Goal: Task Accomplishment & Management: Complete application form

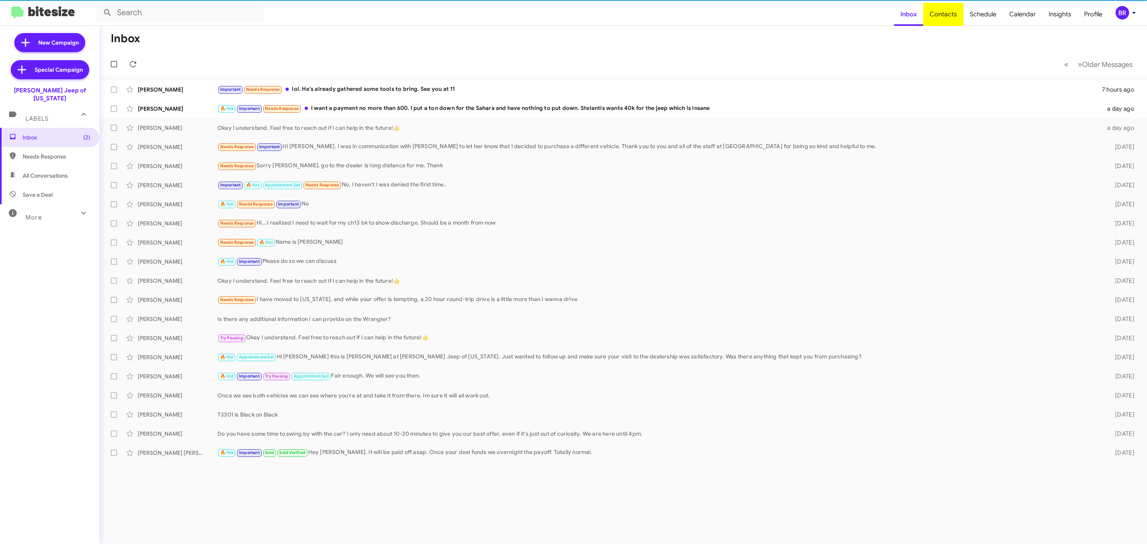
type input "in:groups"
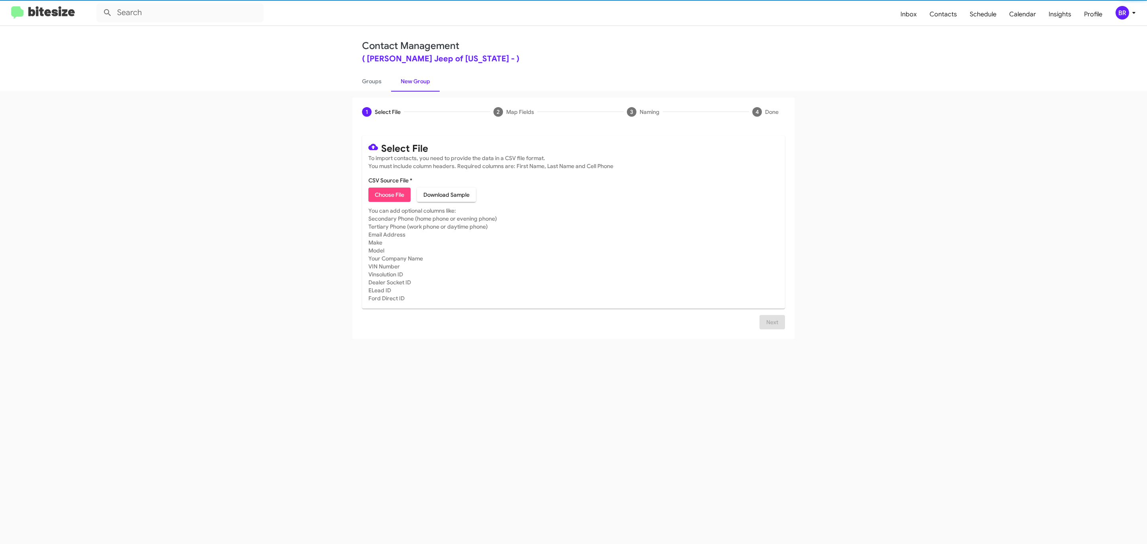
click at [389, 195] on span "Choose File" at bounding box center [389, 195] width 29 height 14
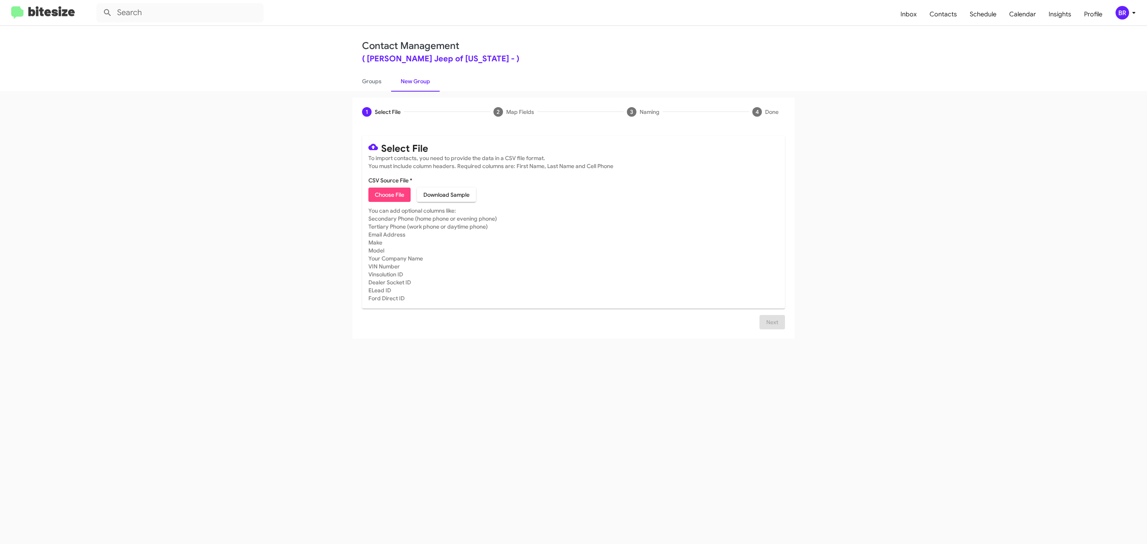
type input "Adams Jeep of Maryland"
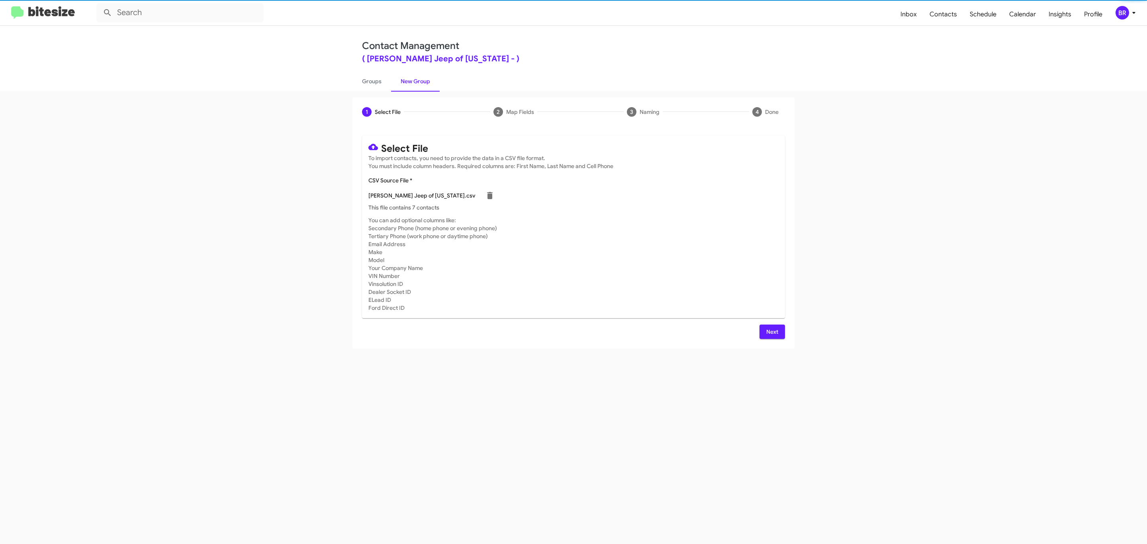
click at [771, 331] on span "Next" at bounding box center [772, 332] width 13 height 14
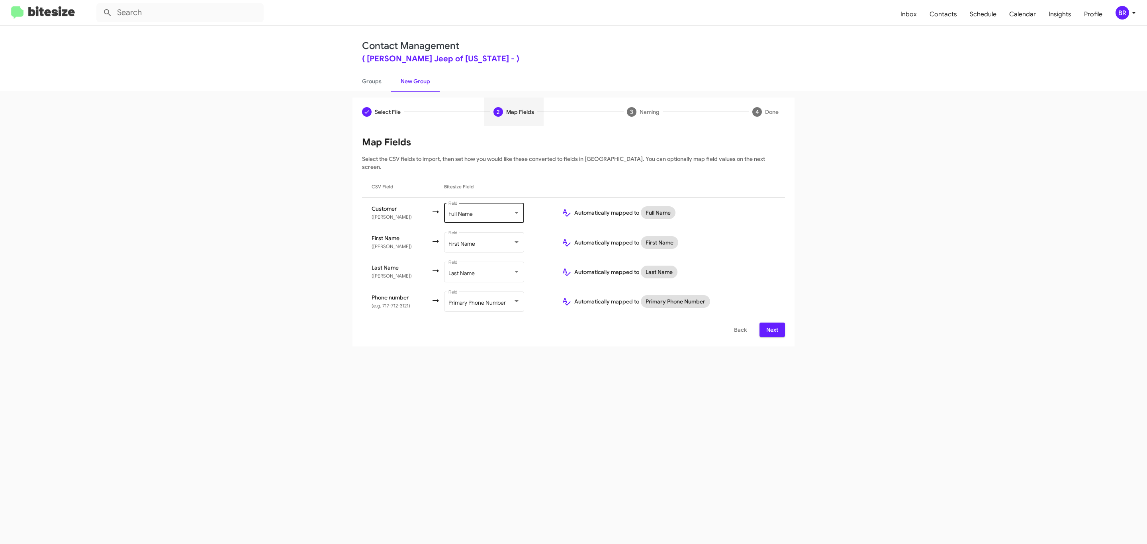
click at [483, 211] on div "Full Name" at bounding box center [480, 214] width 65 height 6
click at [491, 172] on span "Don't map this field" at bounding box center [492, 172] width 90 height 17
click at [771, 323] on span "Next" at bounding box center [772, 330] width 13 height 14
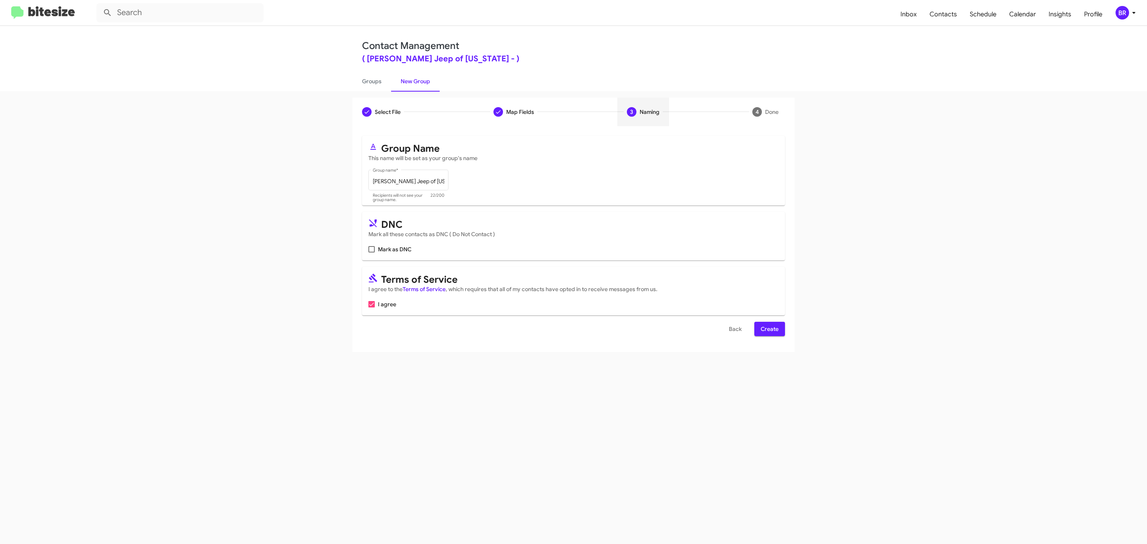
click at [371, 252] on input "Mark as DNC" at bounding box center [371, 252] width 0 height 0
checkbox input "true"
click at [769, 330] on span "Create" at bounding box center [770, 329] width 18 height 14
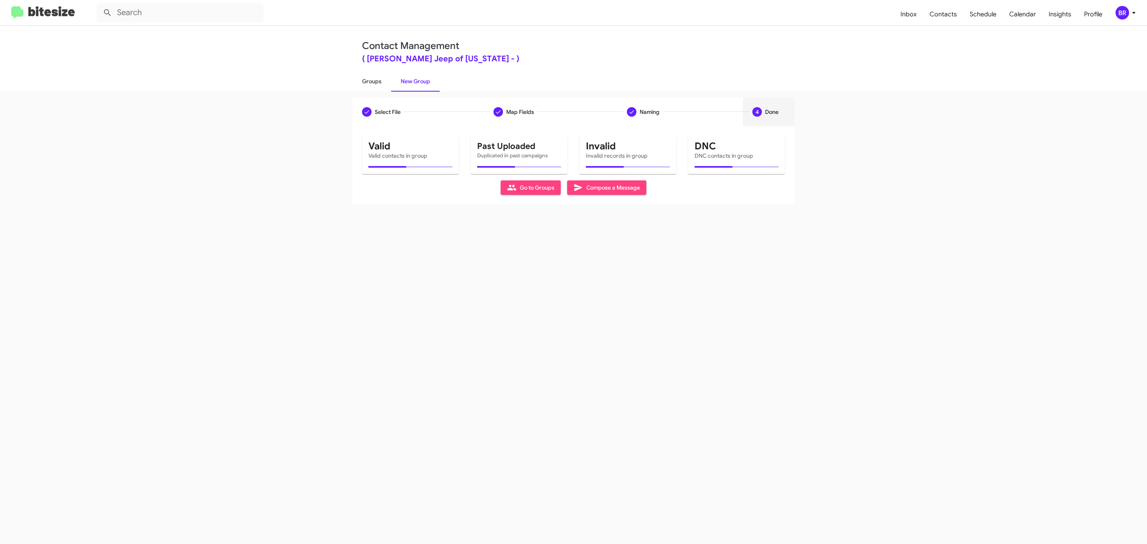
click at [371, 80] on link "Groups" at bounding box center [371, 81] width 39 height 21
type input "in:groups"
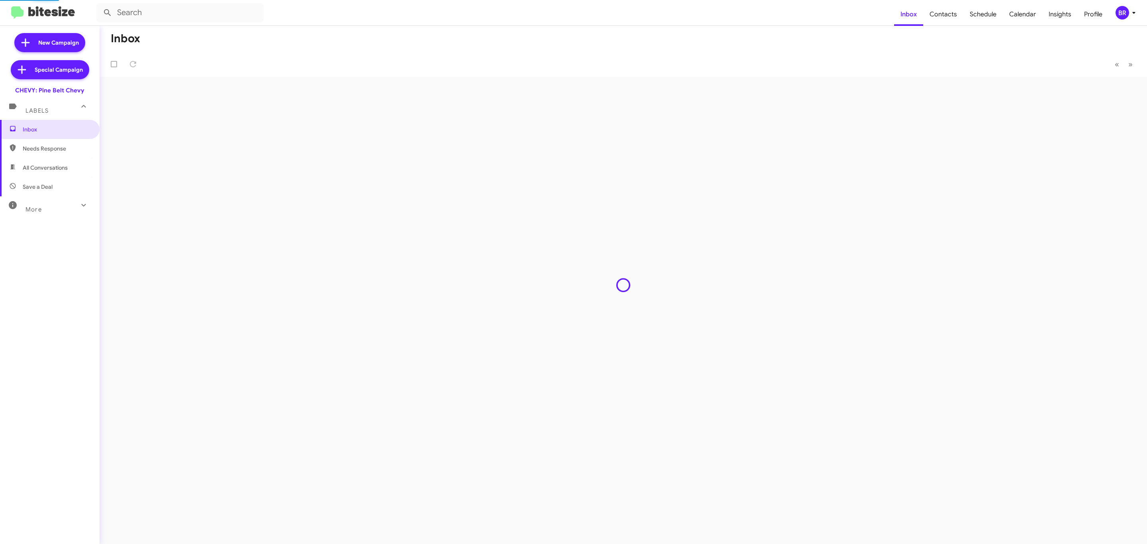
type input "in:groups"
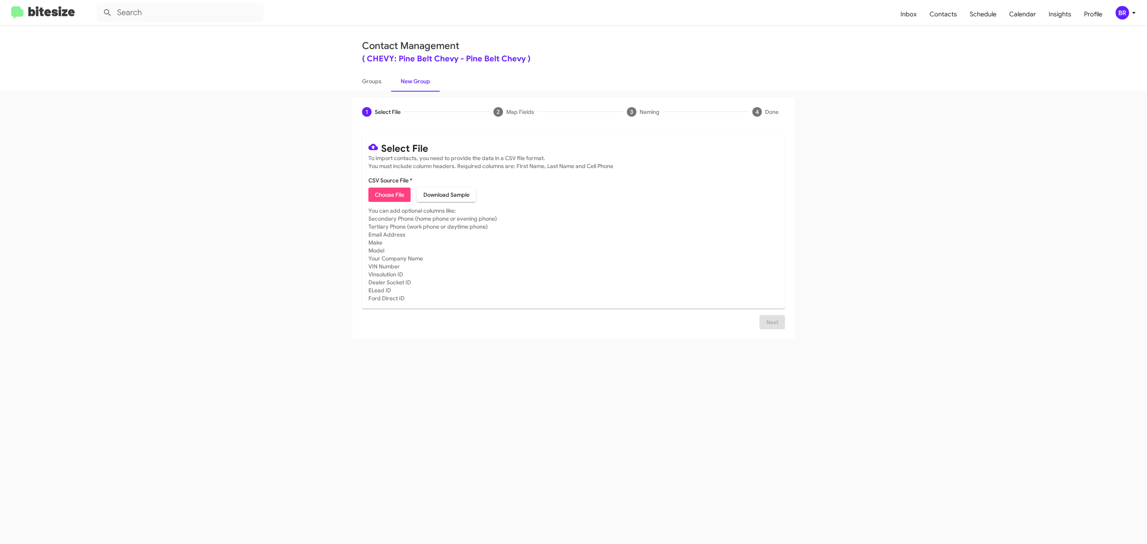
click at [389, 195] on span "Choose File" at bounding box center [389, 195] width 29 height 14
type input "Pine Belt Chevy"
click at [908, 349] on div "1 Select File 2 Map Fields 3 Naming 4 Done Select File To import contacts, you …" at bounding box center [573, 317] width 1147 height 453
